Goal: Task Accomplishment & Management: Manage account settings

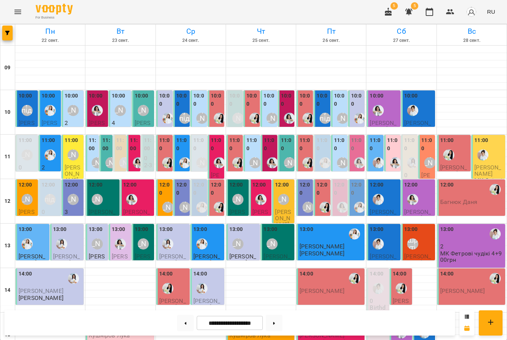
scroll to position [228, 0]
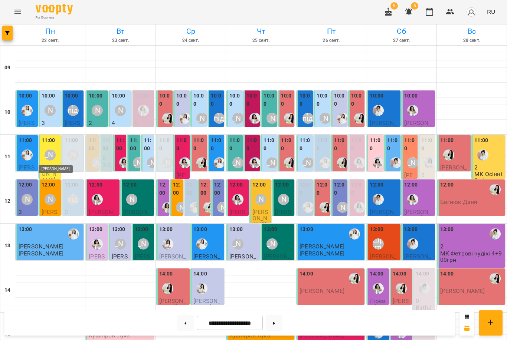
click at [52, 153] on div "[PERSON_NAME]" at bounding box center [50, 155] width 11 height 11
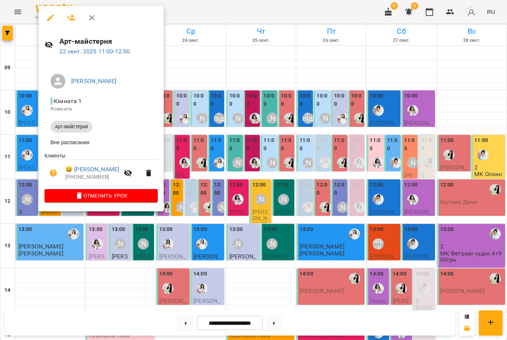
click at [258, 202] on div at bounding box center [253, 170] width 507 height 340
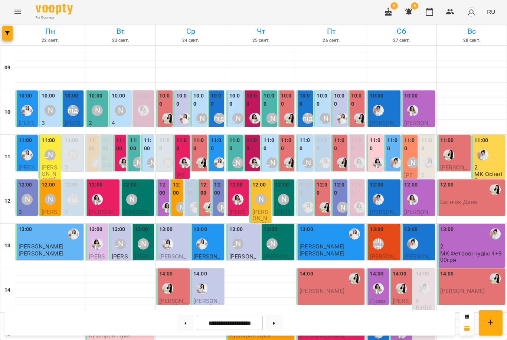
scroll to position [180, 0]
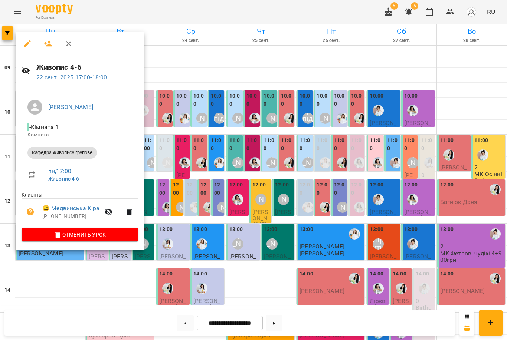
click at [178, 244] on div at bounding box center [253, 170] width 507 height 340
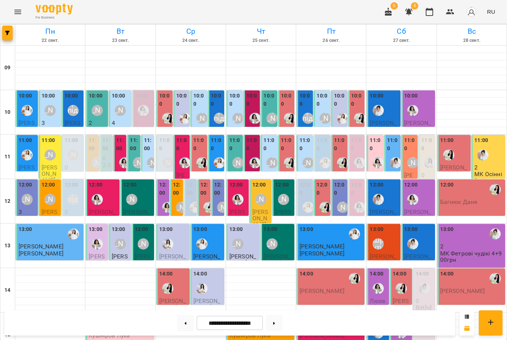
scroll to position [30, 0]
click at [381, 194] on img "Іванна" at bounding box center [377, 199] width 11 height 11
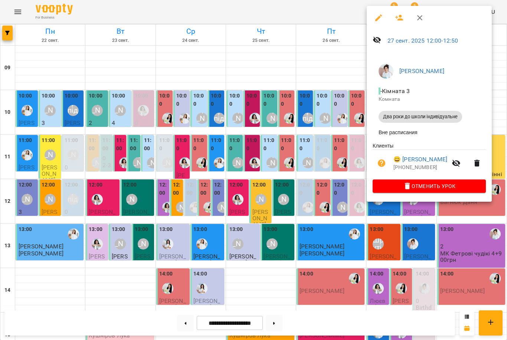
click at [291, 164] on div at bounding box center [253, 170] width 507 height 340
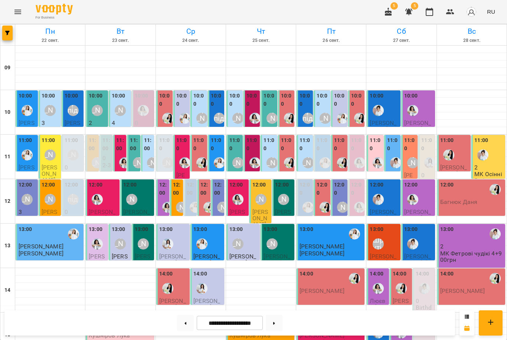
click at [385, 181] on div "12:00" at bounding box center [383, 194] width 29 height 27
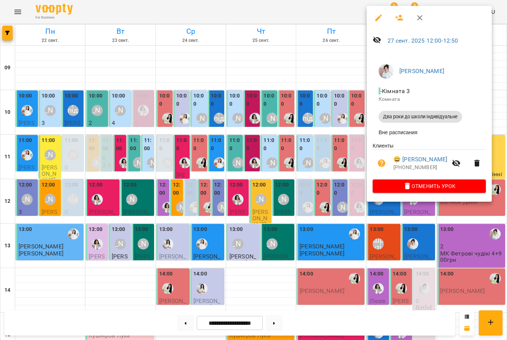
click at [430, 187] on span "Отменить Урок" at bounding box center [428, 186] width 101 height 9
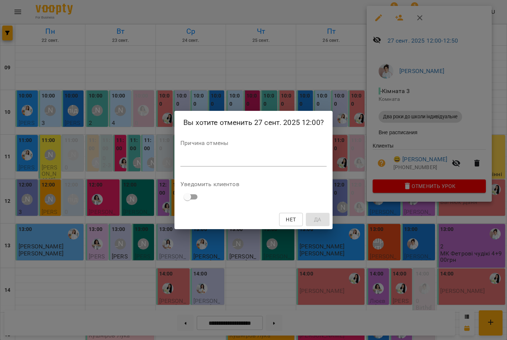
click at [272, 165] on div "*" at bounding box center [253, 161] width 146 height 12
click at [272, 160] on textarea at bounding box center [253, 160] width 146 height 7
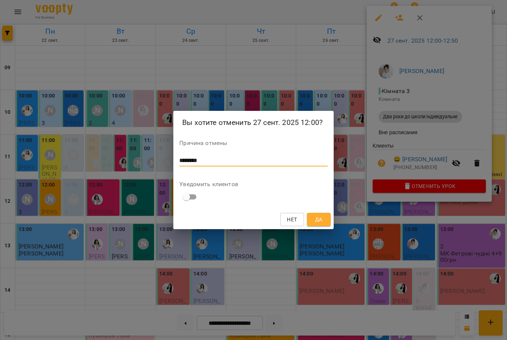
type textarea "********"
click at [324, 215] on span "Да" at bounding box center [319, 219] width 12 height 9
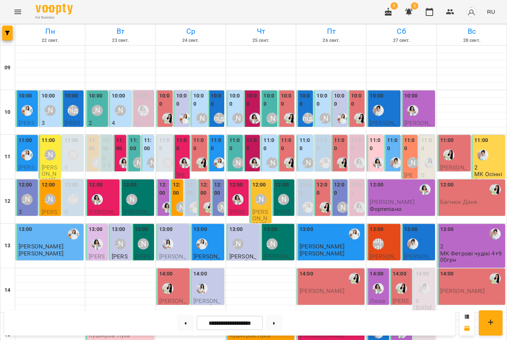
scroll to position [90, 0]
click at [407, 315] on div "15:00" at bounding box center [401, 328] width 18 height 27
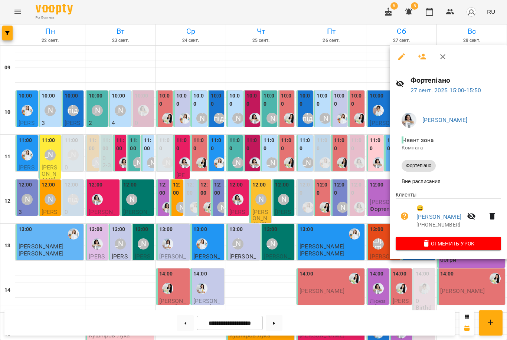
click at [438, 116] on span "Анна Білан" at bounding box center [458, 120] width 73 height 9
click at [439, 123] on link "Анна Білан" at bounding box center [444, 119] width 45 height 7
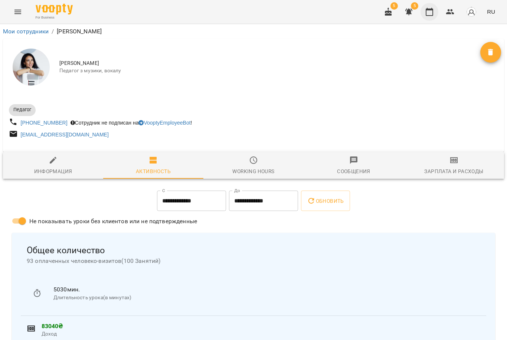
click at [428, 13] on icon "button" at bounding box center [429, 11] width 9 height 9
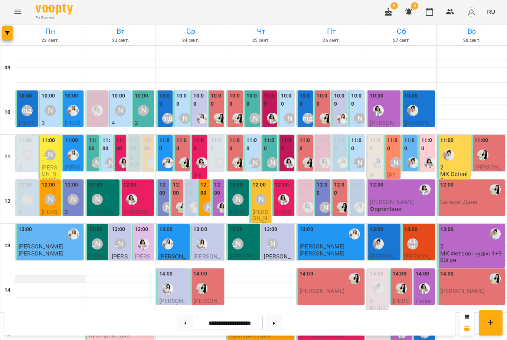
scroll to position [10, 0]
click at [55, 105] on div "[PERSON_NAME]" at bounding box center [50, 110] width 11 height 11
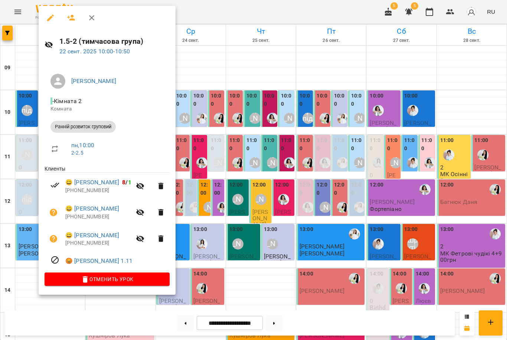
click at [24, 162] on div at bounding box center [253, 170] width 507 height 340
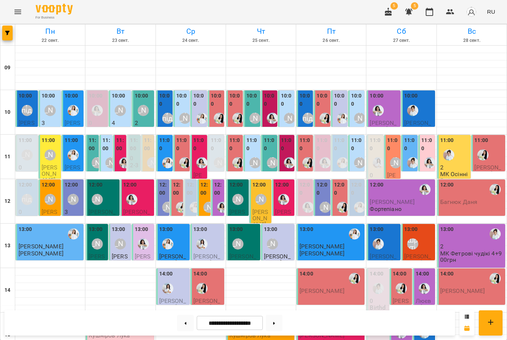
click at [107, 137] on label "11:00" at bounding box center [106, 145] width 9 height 16
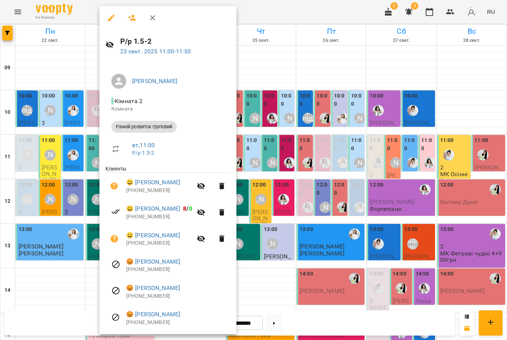
click at [321, 195] on div at bounding box center [253, 170] width 507 height 340
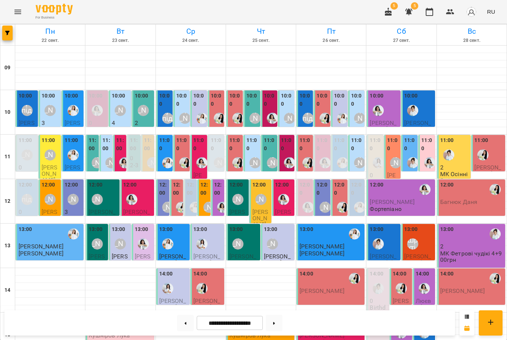
click at [183, 97] on label "10:00" at bounding box center [182, 100] width 12 height 16
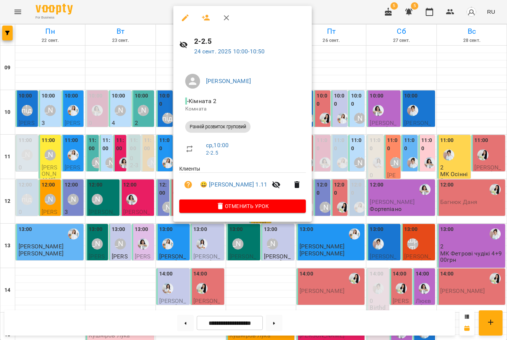
click at [193, 233] on div at bounding box center [253, 170] width 507 height 340
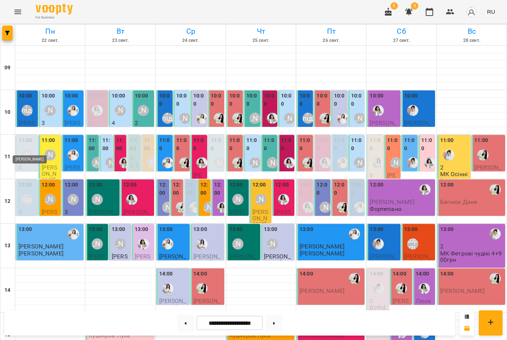
click at [30, 150] on div "[PERSON_NAME]" at bounding box center [27, 155] width 11 height 11
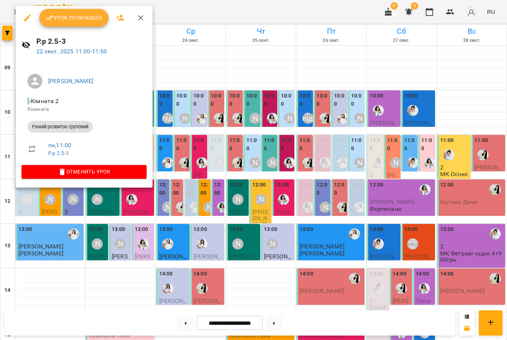
click at [242, 233] on div at bounding box center [253, 170] width 507 height 340
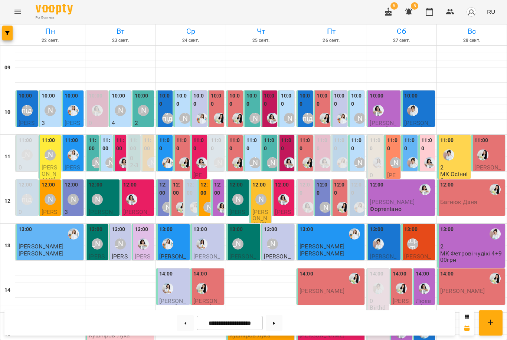
scroll to position [27, 0]
click at [25, 105] on div "[PERSON_NAME] підготовка до школи" at bounding box center [27, 110] width 11 height 11
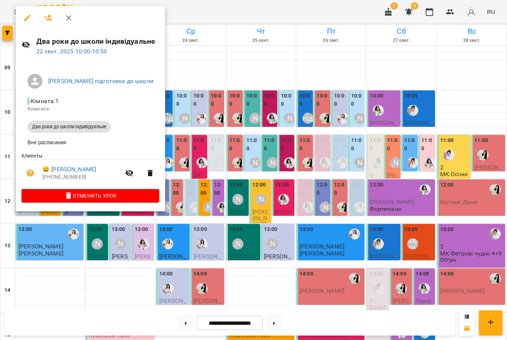
click at [106, 76] on li "[PERSON_NAME] підготовка до школи" at bounding box center [91, 81] width 138 height 21
click at [109, 83] on link "[PERSON_NAME] підготовка до школи" at bounding box center [100, 81] width 105 height 7
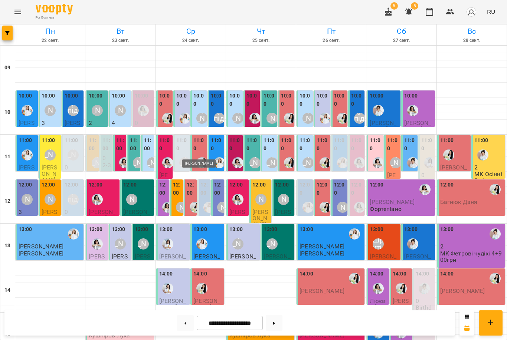
scroll to position [223, 0]
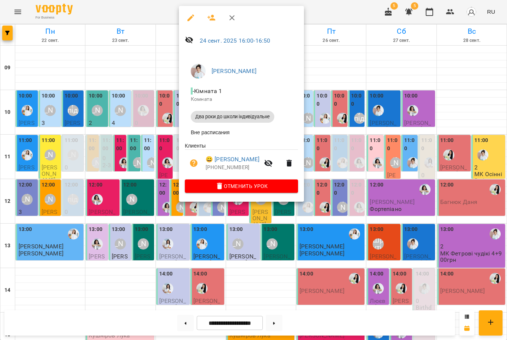
click at [122, 160] on div at bounding box center [253, 170] width 507 height 340
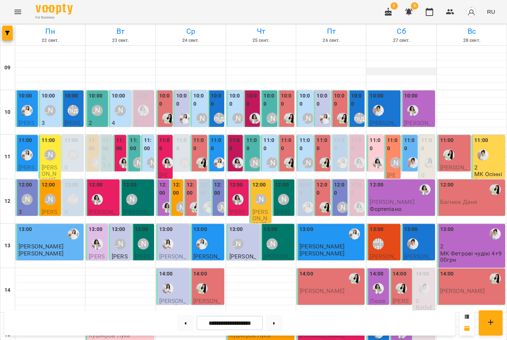
scroll to position [0, 0]
